Goal: Answer question/provide support

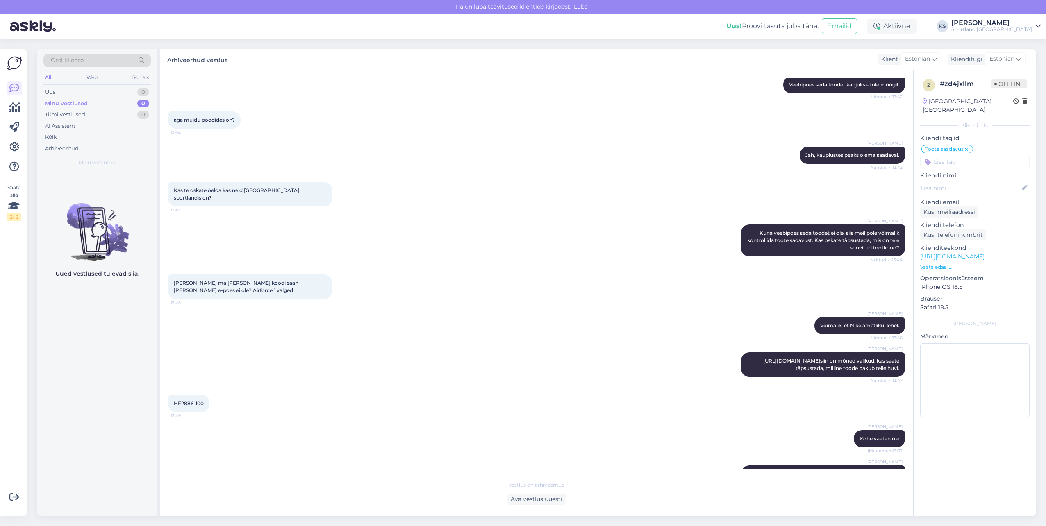
scroll to position [927, 0]
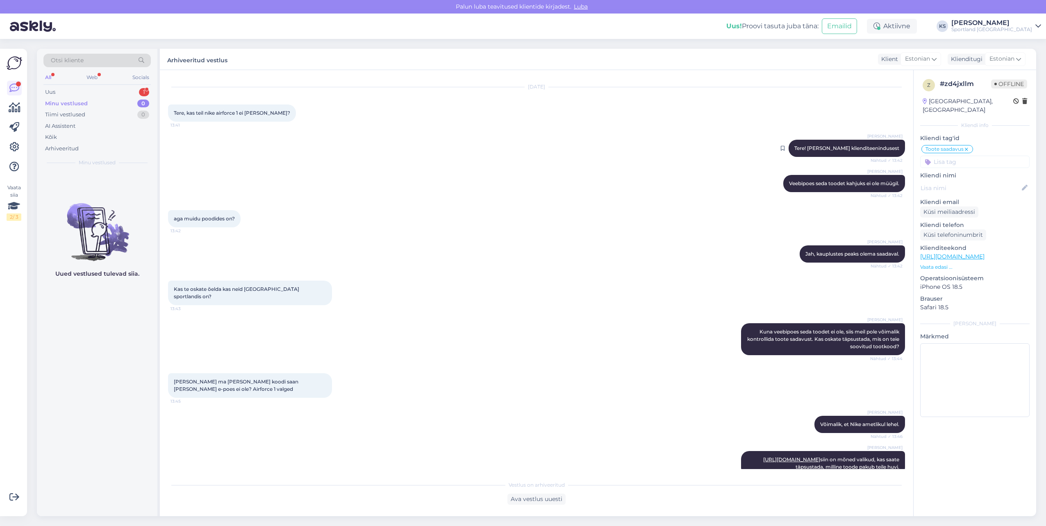
click at [868, 140] on div "[PERSON_NAME] Tere! [PERSON_NAME] klienditeenindusest Nähtud ✓ 13:42" at bounding box center [847, 148] width 116 height 17
click at [869, 145] on span "Tere! [PERSON_NAME] klienditeenindusest" at bounding box center [847, 148] width 105 height 6
copy div "Tere! [PERSON_NAME] klienditeenindusest Nähtud ✓ 13:42"
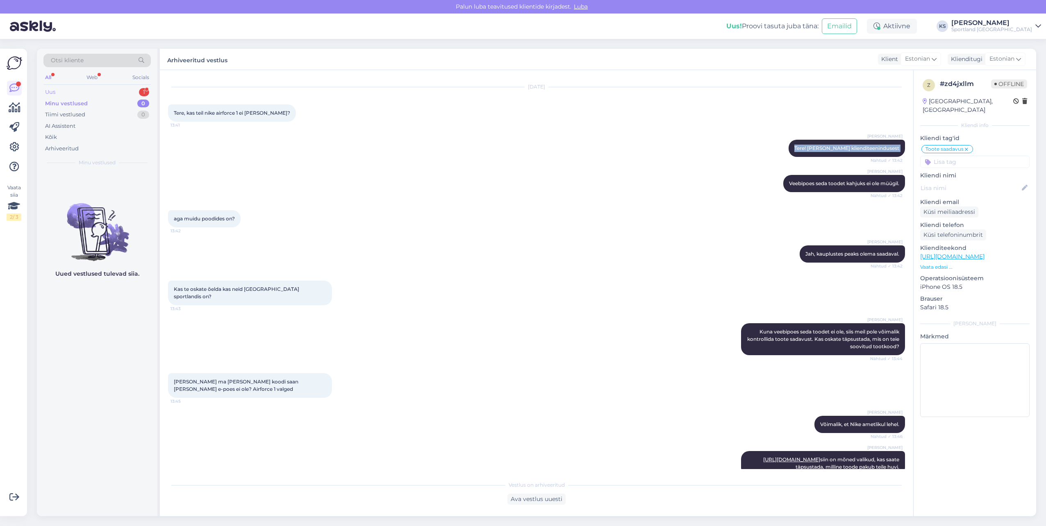
click at [112, 90] on div "Uus 1" at bounding box center [96, 92] width 107 height 11
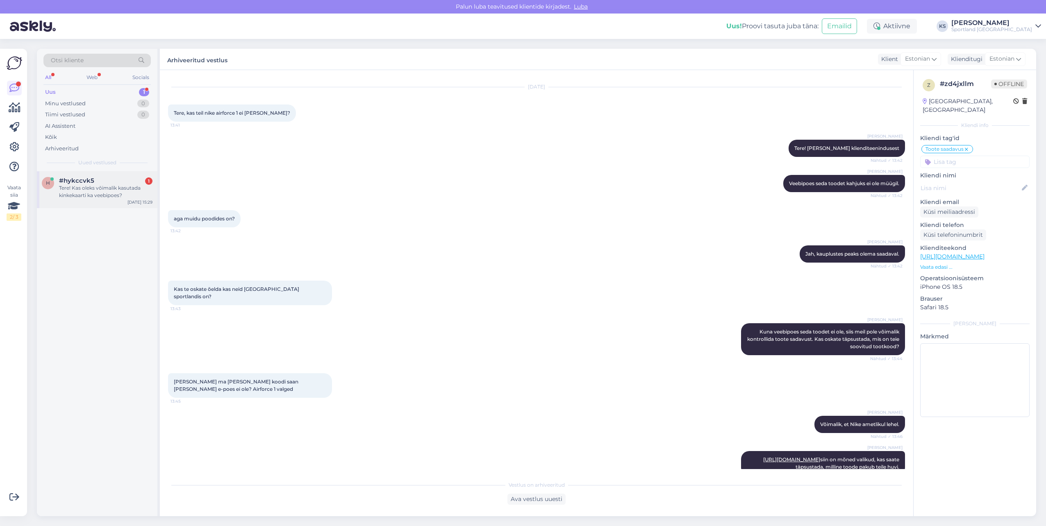
click at [91, 192] on div "Tere! Kas oleks võimalik kasutada kinkekaarti ka veebipoes?" at bounding box center [105, 191] width 93 height 15
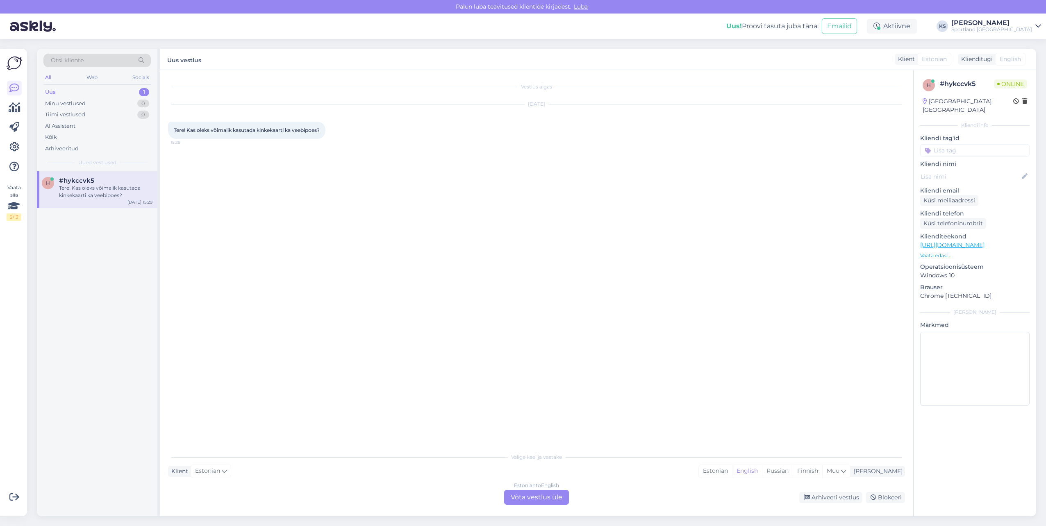
scroll to position [0, 0]
click at [732, 476] on div "Estonian" at bounding box center [715, 471] width 33 height 12
click at [539, 495] on div "Estonian to Estonian Võta vestlus üle" at bounding box center [536, 497] width 65 height 15
click at [547, 494] on div "Estonian to Estonian Võta vestlus üle" at bounding box center [536, 497] width 65 height 15
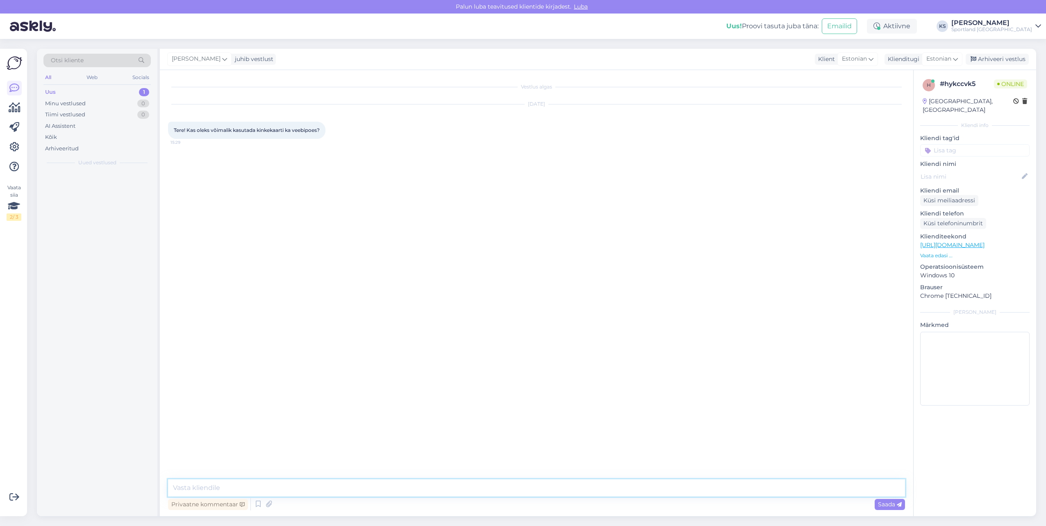
click at [547, 494] on textarea at bounding box center [536, 488] width 737 height 17
paste textarea "Tere! [PERSON_NAME] klienditeenindusest"
type textarea "Tere! [PERSON_NAME] klienditeenindusest"
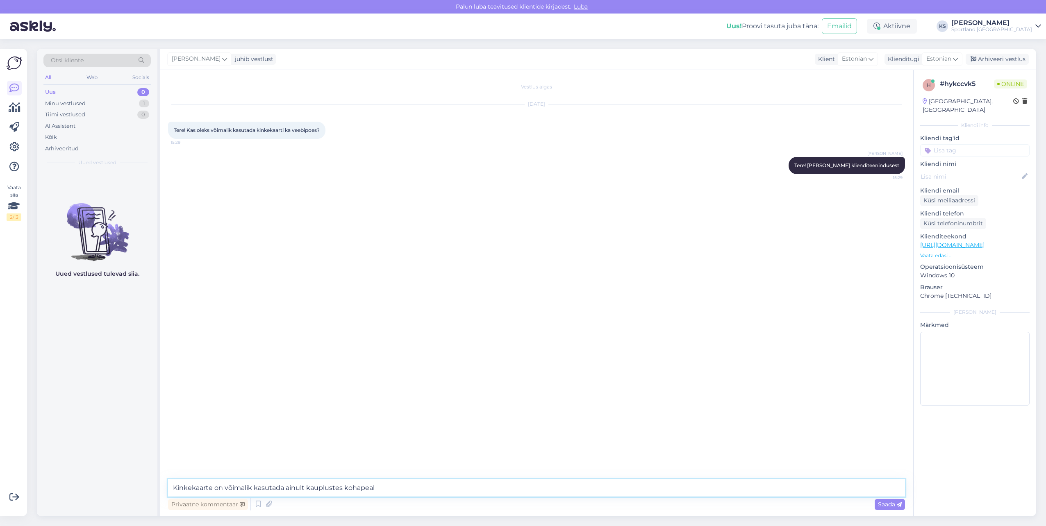
type textarea "Kinkekaarte on võimalik kasutada ainult kauplustes kohapeal."
click at [976, 148] on div "h # hykccvk5 Online [GEOGRAPHIC_DATA], [GEOGRAPHIC_DATA] Kliendi info Kliendi t…" at bounding box center [975, 244] width 123 height 348
drag, startPoint x: 976, startPoint y: 148, endPoint x: 970, endPoint y: 143, distance: 7.5
click at [970, 144] on input at bounding box center [974, 150] width 109 height 12
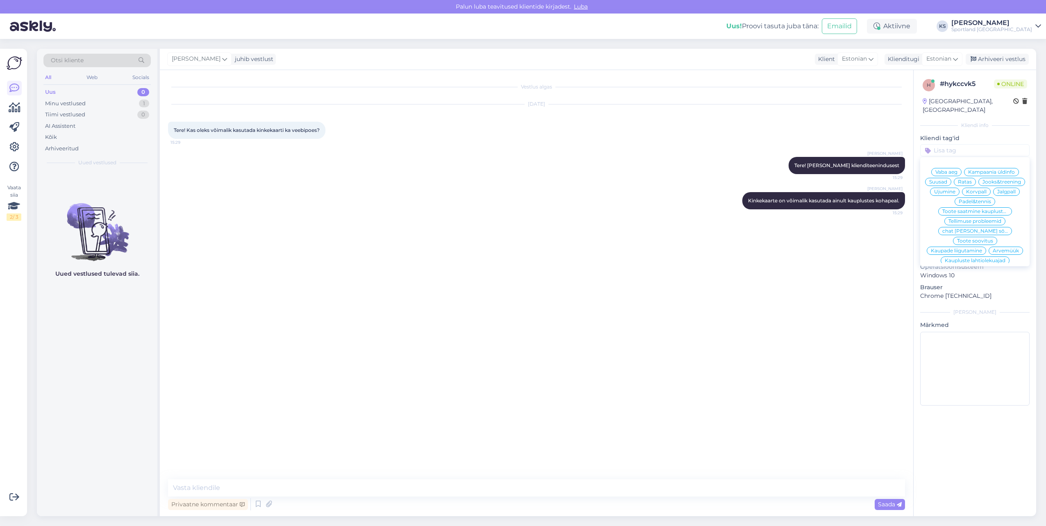
type input "l"
type input "kinkekaa"
click at [979, 168] on div "kinkekaart (e-poes)" at bounding box center [975, 172] width 55 height 8
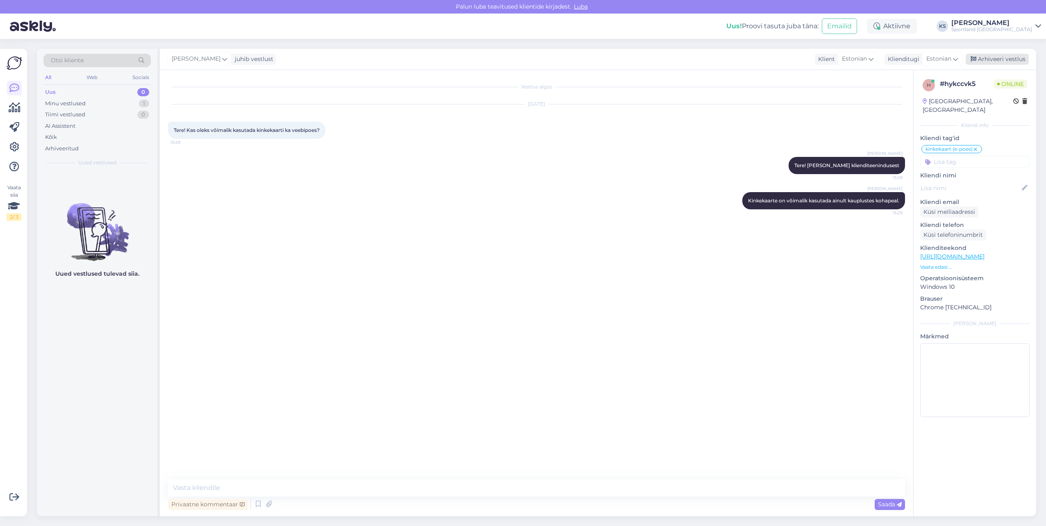
click at [1016, 60] on div "Arhiveeri vestlus" at bounding box center [997, 59] width 63 height 11
click at [917, 20] on div "Aktiivne" at bounding box center [892, 26] width 50 height 15
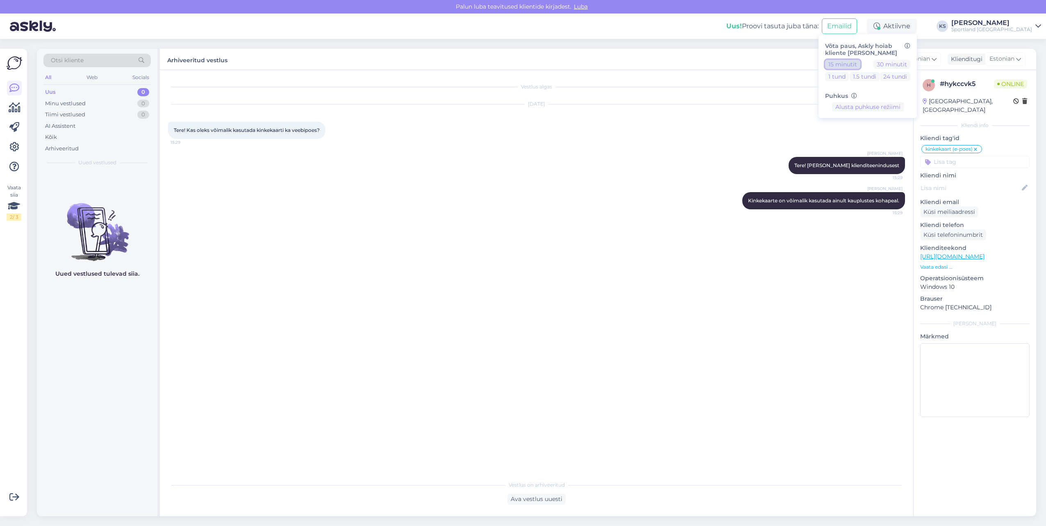
click at [861, 64] on button "15 minutit" at bounding box center [842, 64] width 35 height 9
drag, startPoint x: 1004, startPoint y: 26, endPoint x: 1008, endPoint y: 31, distance: 6.5
click at [1004, 26] on div "[PERSON_NAME]" at bounding box center [992, 23] width 81 height 7
click at [1030, 65] on button "Ava" at bounding box center [1026, 63] width 18 height 13
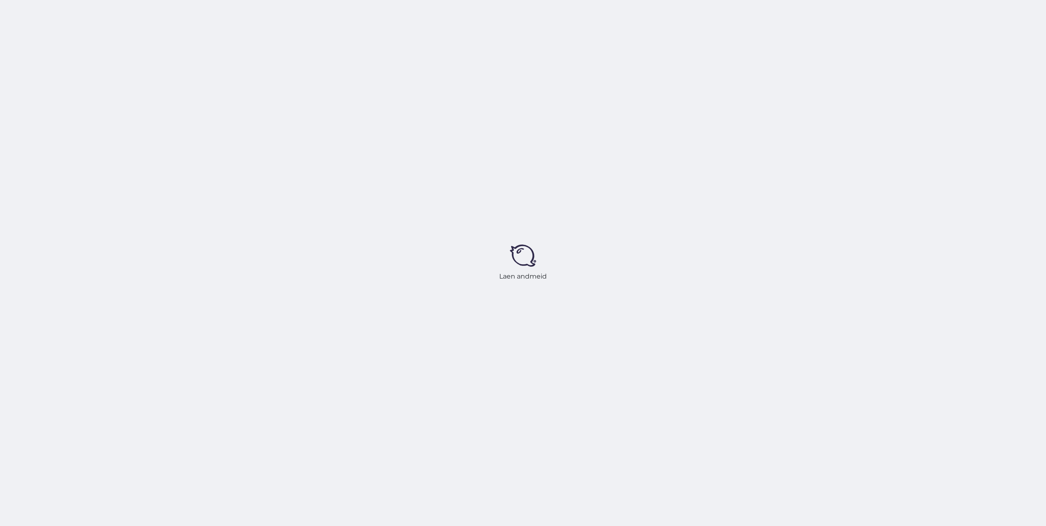
click at [923, 23] on div "Laen andmeid" at bounding box center [523, 263] width 1046 height 526
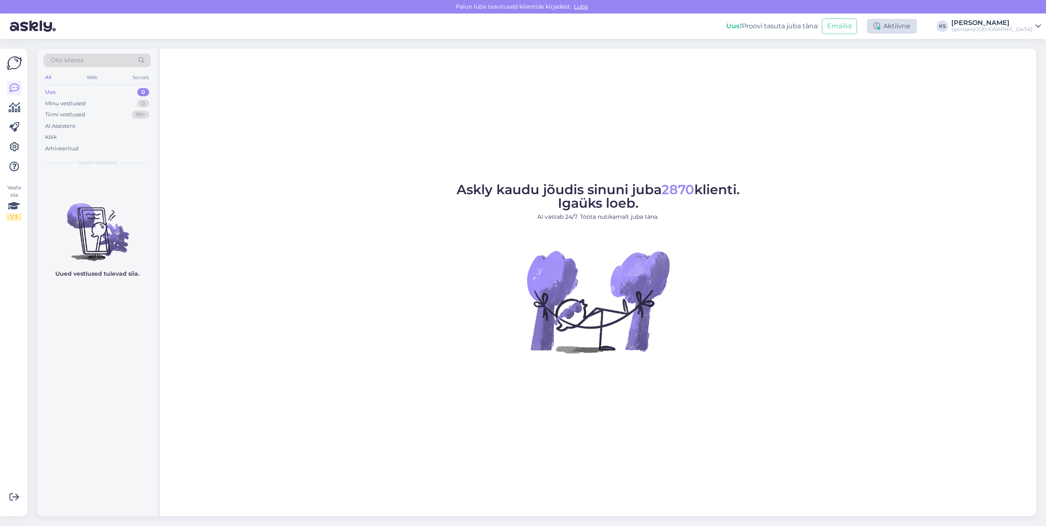
click at [880, 23] on icon at bounding box center [877, 26] width 7 height 7
click at [861, 67] on button "15 minutit" at bounding box center [842, 64] width 35 height 9
click at [889, 137] on button "Lõpeta paus" at bounding box center [867, 132] width 41 height 9
click at [1023, 33] on div "Uus! Proovi tasuta [PERSON_NAME]: Emailid Aktiivne Võta paus, Askly hoiab klien…" at bounding box center [523, 26] width 1046 height 25
click at [1022, 25] on div "[PERSON_NAME]" at bounding box center [992, 23] width 81 height 7
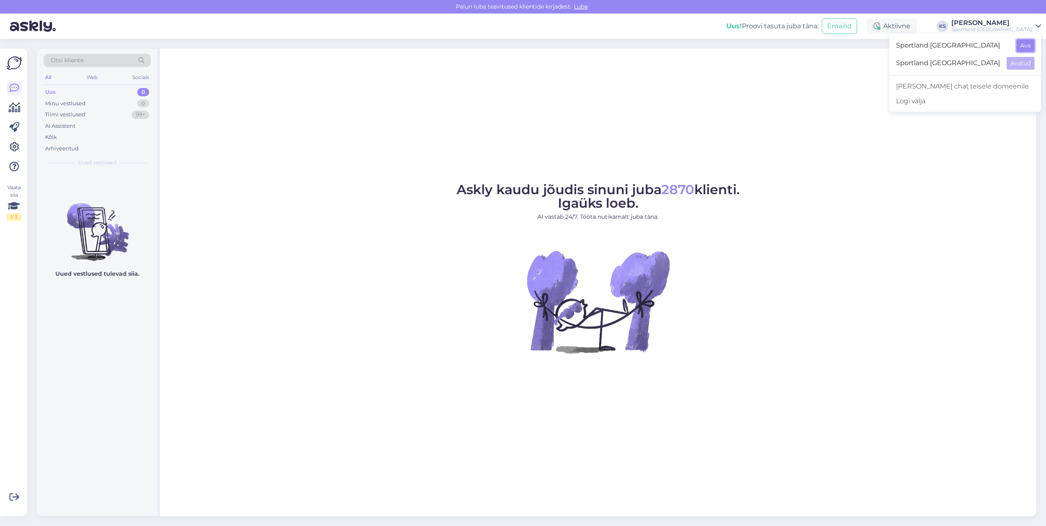
click at [1023, 50] on button "Ava" at bounding box center [1026, 45] width 18 height 13
click at [917, 27] on div "Eemal" at bounding box center [895, 26] width 44 height 15
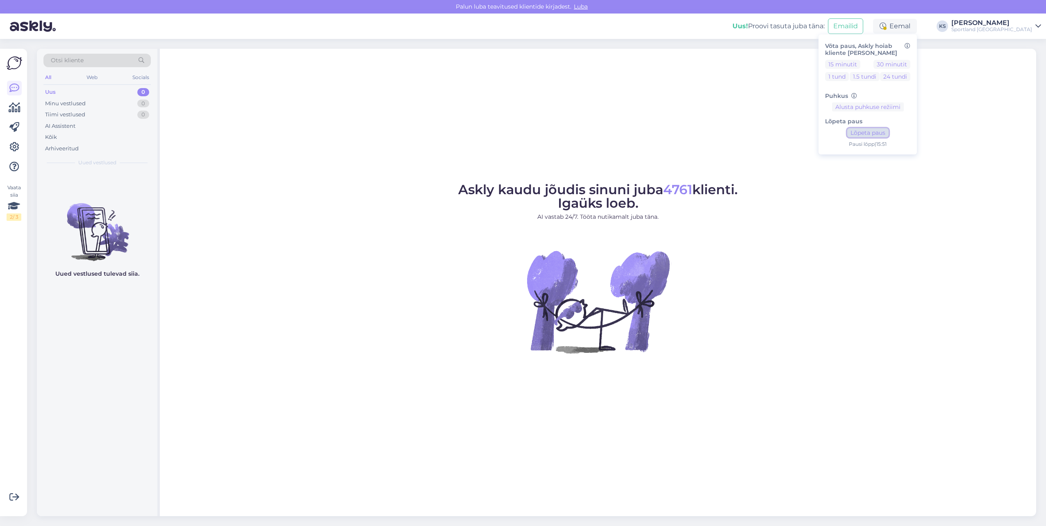
click at [889, 130] on button "Lõpeta paus" at bounding box center [867, 132] width 41 height 9
click at [437, 294] on figure "Askly kaudu jõudis sinuni juba 4761 klienti. Igaüks loeb. AI vastab 24/7. Tööta…" at bounding box center [598, 279] width 862 height 192
click at [1013, 27] on div "Sportland [GEOGRAPHIC_DATA]" at bounding box center [992, 29] width 81 height 7
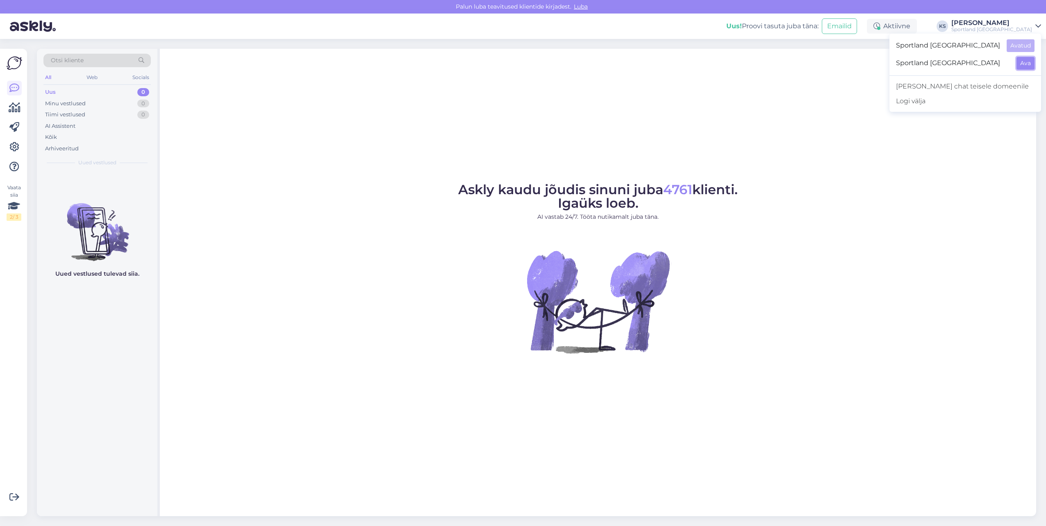
click at [1026, 66] on button "Ava" at bounding box center [1026, 63] width 18 height 13
click at [1015, 22] on div "[PERSON_NAME]" at bounding box center [992, 23] width 81 height 7
click at [1025, 44] on button "Ava" at bounding box center [1026, 45] width 18 height 13
click at [1027, 28] on div "Sportland [GEOGRAPHIC_DATA]" at bounding box center [992, 29] width 81 height 7
click at [1029, 68] on button "Ava" at bounding box center [1026, 63] width 18 height 13
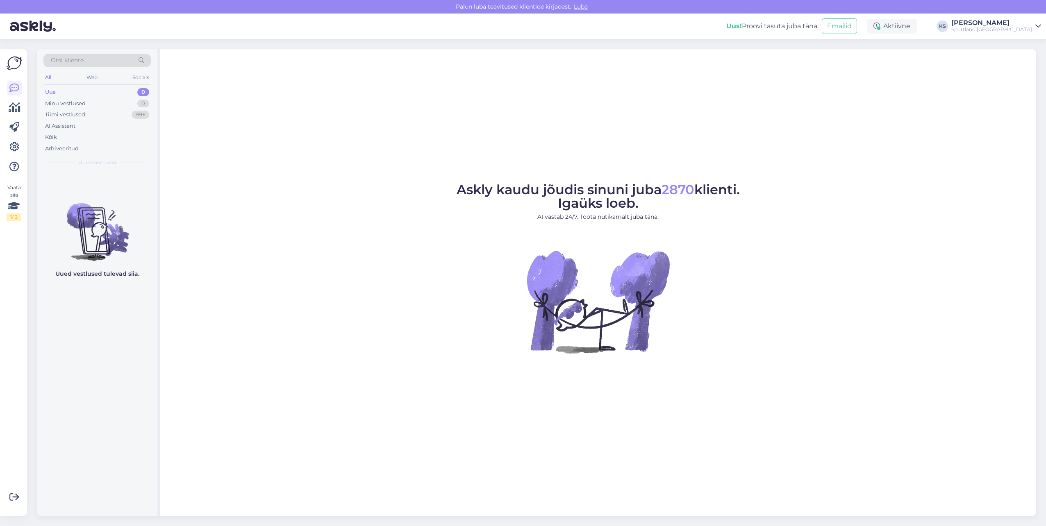
click at [1003, 27] on div "Sportland [GEOGRAPHIC_DATA]" at bounding box center [992, 29] width 81 height 7
click at [1023, 42] on button "Ava" at bounding box center [1026, 45] width 18 height 13
click at [1003, 23] on div "[PERSON_NAME]" at bounding box center [992, 23] width 81 height 7
click at [1021, 59] on button "Ava" at bounding box center [1026, 63] width 18 height 13
click at [1012, 23] on div "[PERSON_NAME]" at bounding box center [992, 23] width 81 height 7
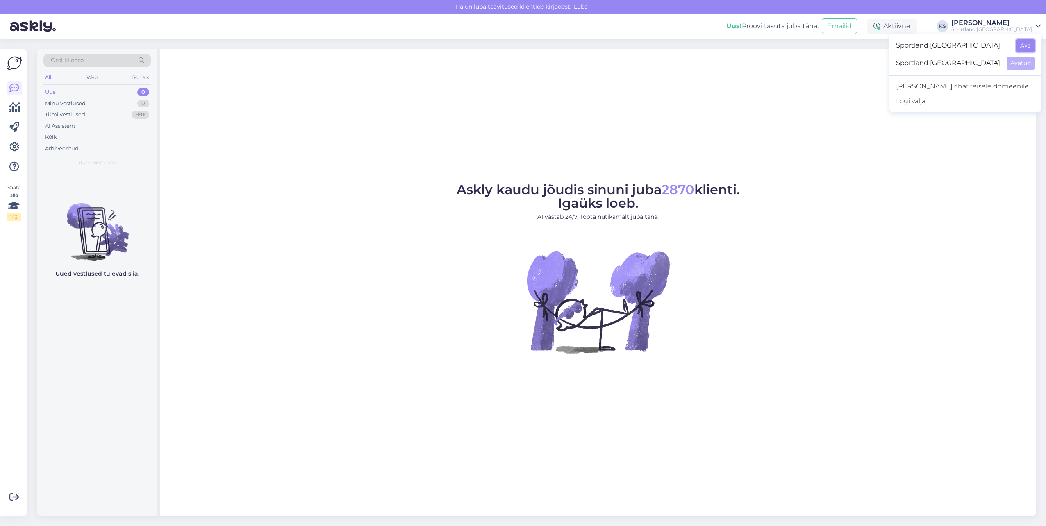
click at [1033, 45] on button "Ava" at bounding box center [1026, 45] width 18 height 13
